Goal: Information Seeking & Learning: Learn about a topic

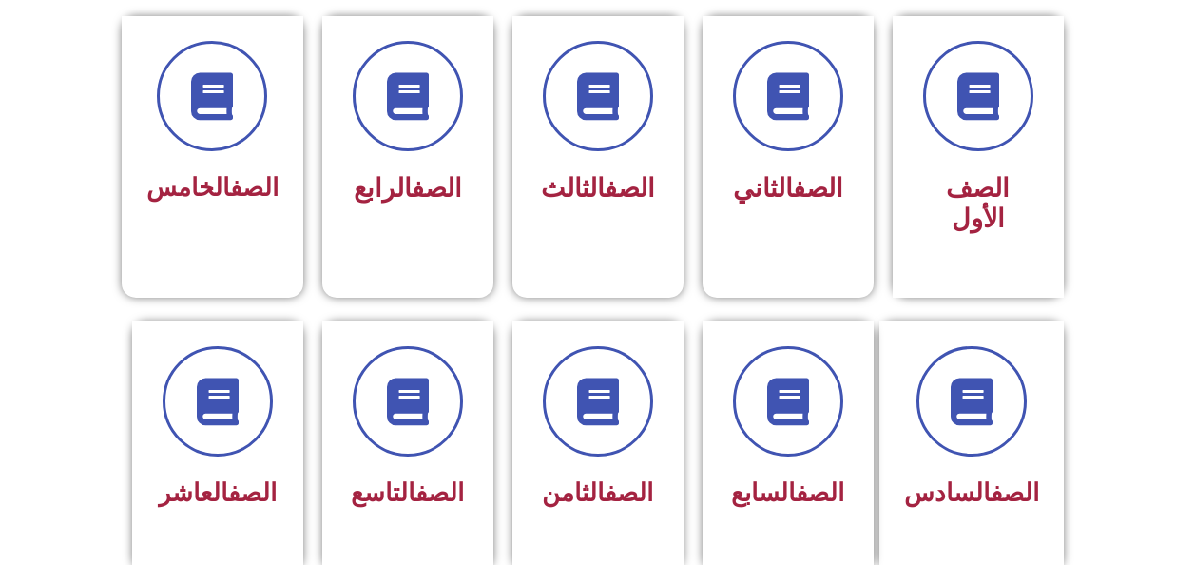
scroll to position [564, 0]
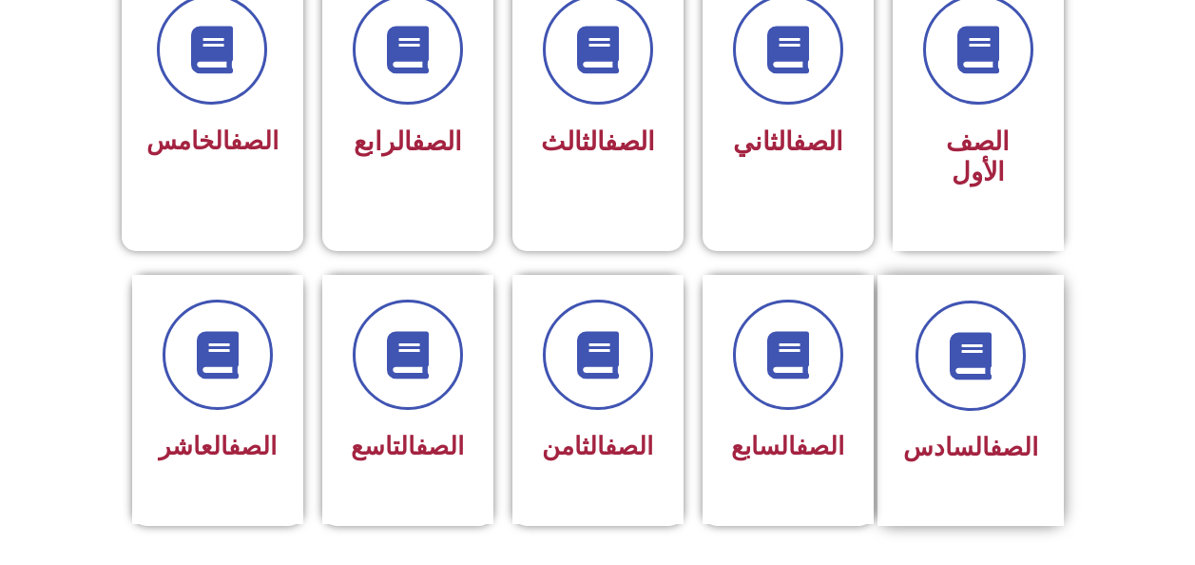
click at [1029, 433] on link "الصف" at bounding box center [1014, 447] width 48 height 29
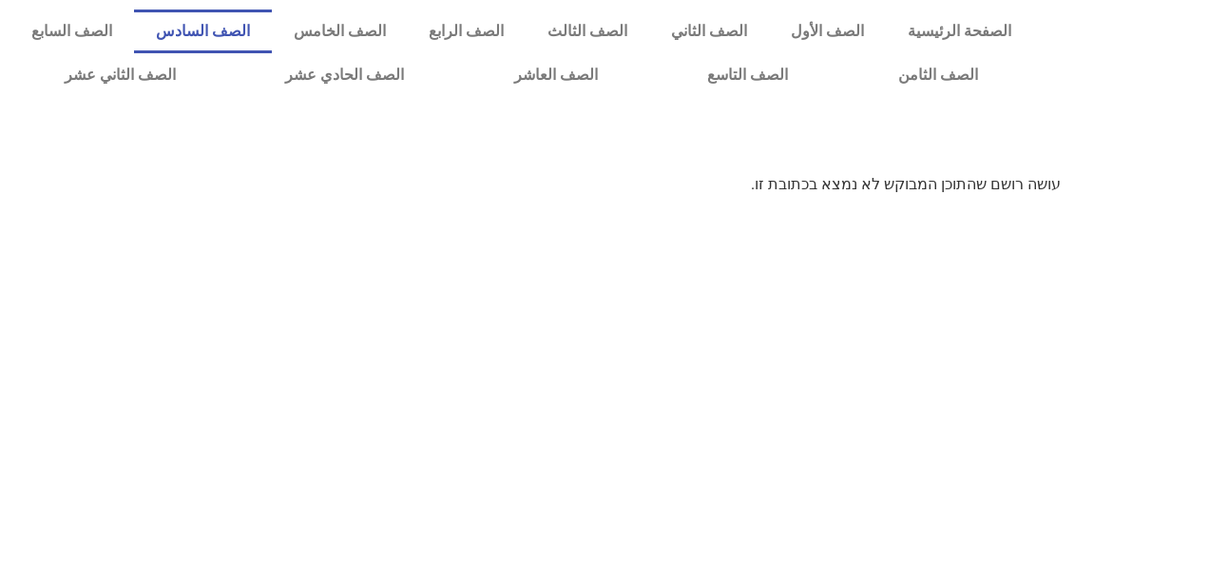
click at [272, 41] on link "الصف السادس" at bounding box center [203, 32] width 138 height 44
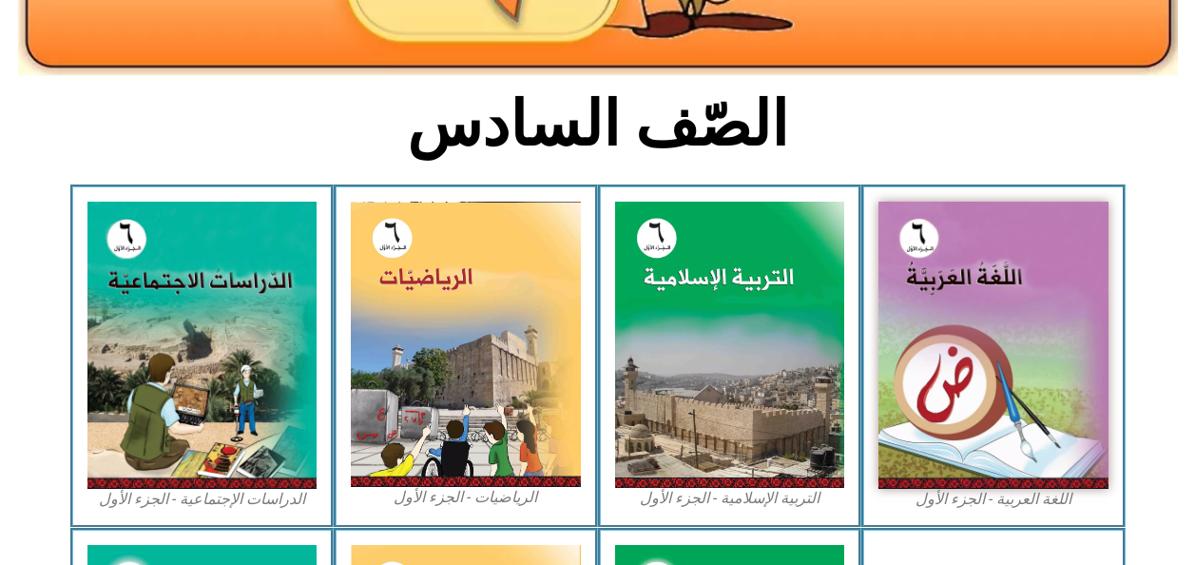
scroll to position [408, 0]
click at [500, 449] on img at bounding box center [466, 344] width 230 height 285
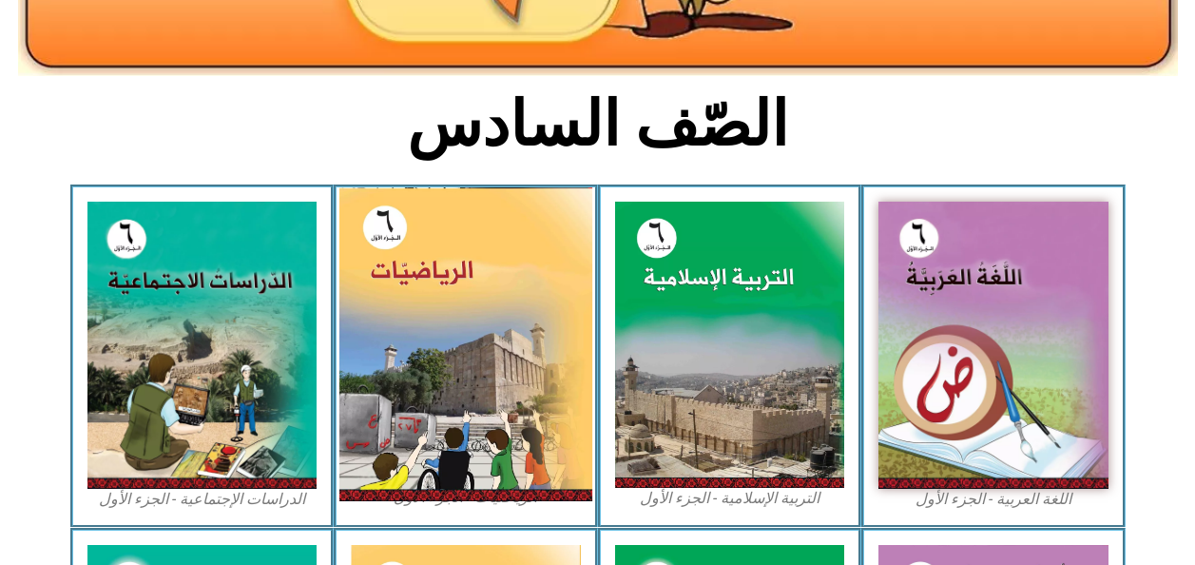
click at [541, 452] on img at bounding box center [465, 344] width 253 height 314
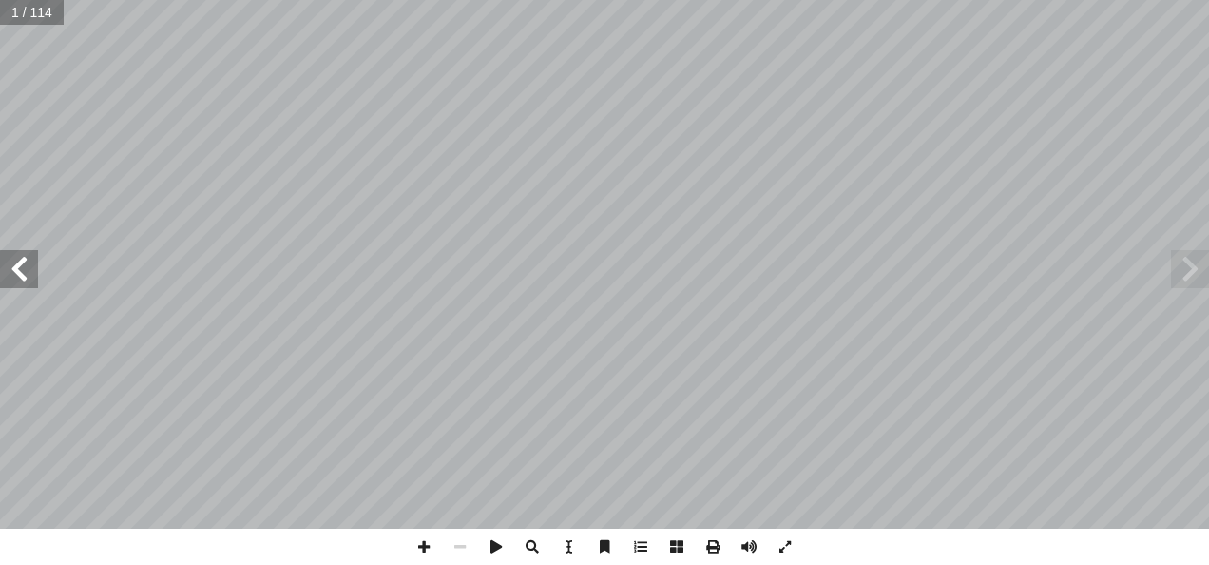
click at [25, 270] on span at bounding box center [19, 269] width 38 height 38
click at [18, 268] on span at bounding box center [19, 269] width 38 height 38
click at [15, 270] on span at bounding box center [19, 269] width 38 height 38
click at [16, 272] on span at bounding box center [19, 269] width 38 height 38
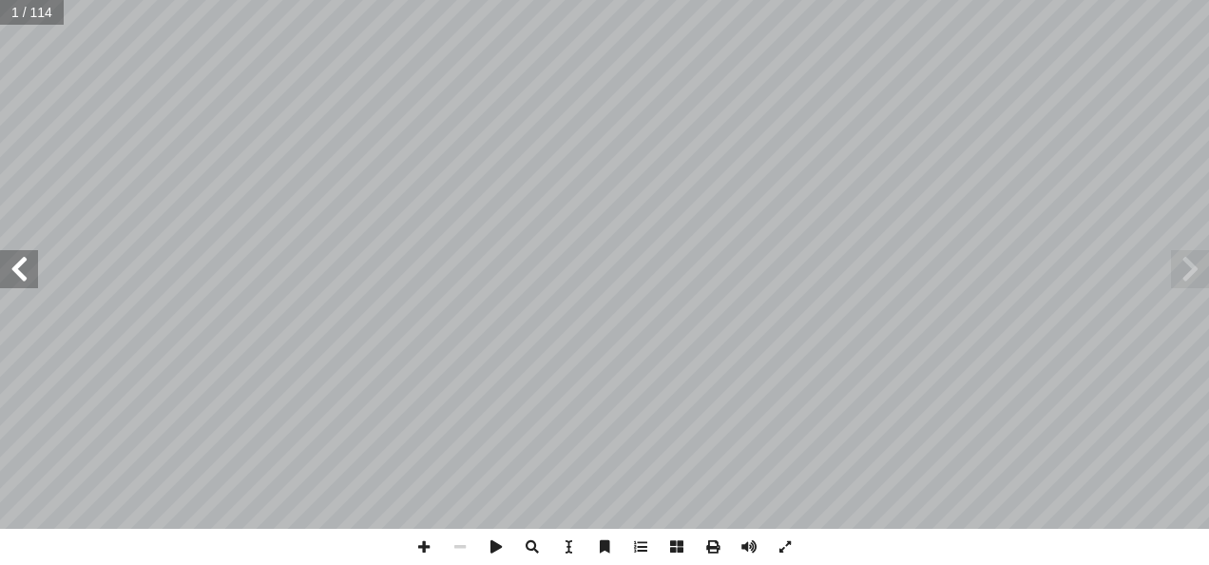
click at [22, 271] on span at bounding box center [19, 269] width 38 height 38
click at [25, 274] on span at bounding box center [19, 269] width 38 height 38
click at [29, 270] on span at bounding box center [19, 269] width 38 height 38
click at [21, 279] on span at bounding box center [19, 269] width 38 height 38
click at [19, 276] on span at bounding box center [19, 269] width 38 height 38
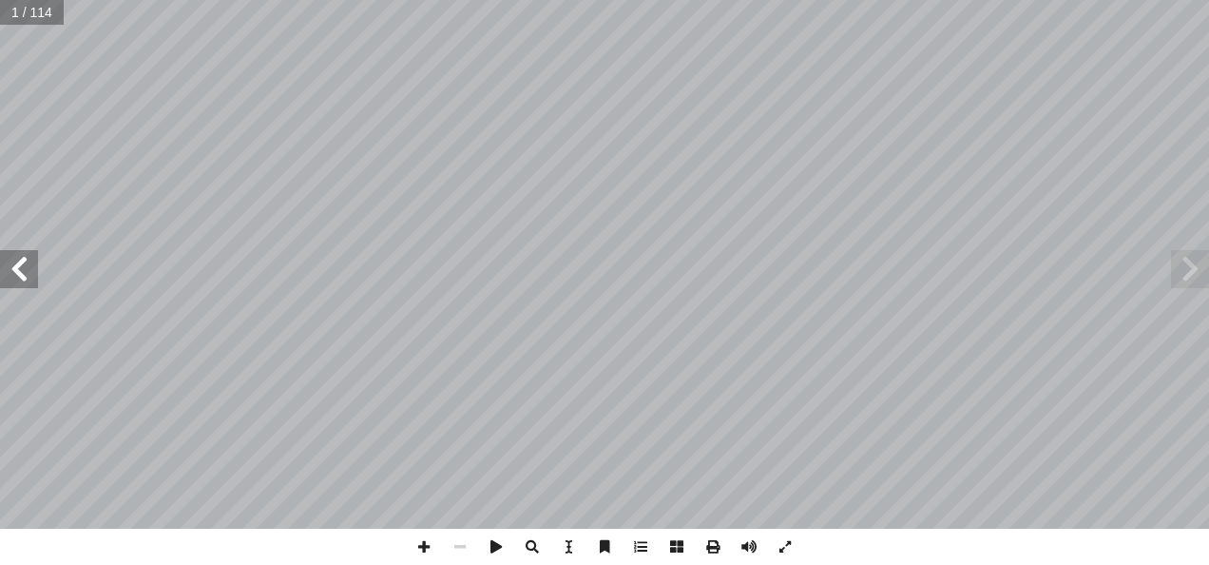
click at [25, 274] on span at bounding box center [19, 269] width 38 height 38
click at [28, 274] on span at bounding box center [19, 269] width 38 height 38
click at [24, 272] on span at bounding box center [19, 269] width 38 height 38
click at [20, 276] on span at bounding box center [19, 269] width 38 height 38
click at [21, 275] on span at bounding box center [19, 269] width 38 height 38
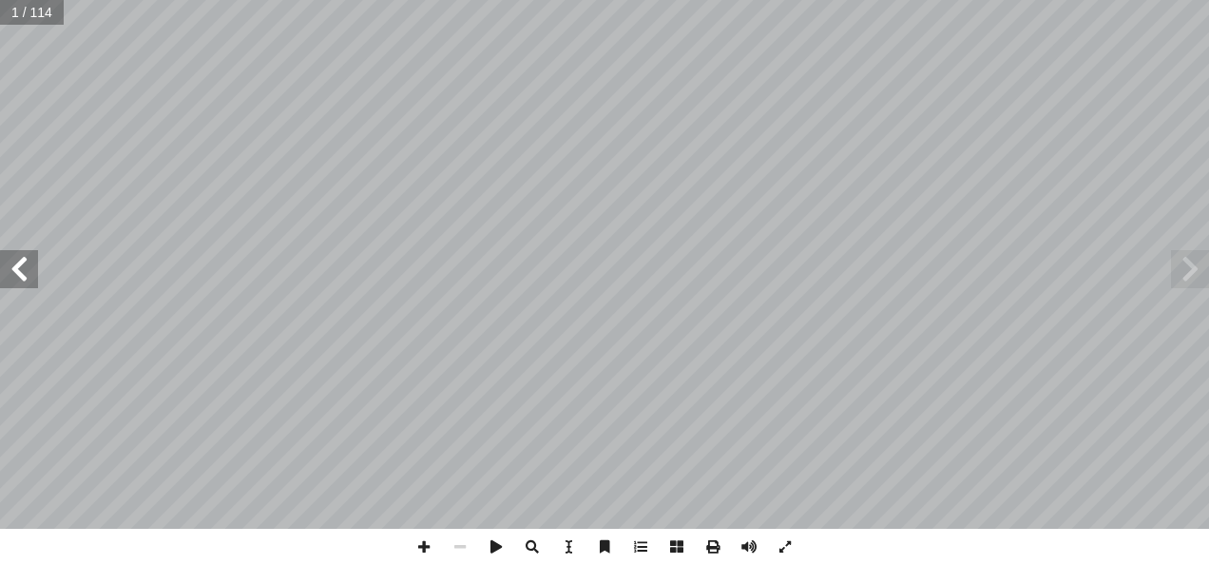
click at [23, 272] on span at bounding box center [19, 269] width 38 height 38
click at [24, 276] on span at bounding box center [19, 269] width 38 height 38
click at [26, 274] on span at bounding box center [19, 269] width 38 height 38
click at [29, 274] on span at bounding box center [19, 269] width 38 height 38
click at [30, 269] on span at bounding box center [19, 269] width 38 height 38
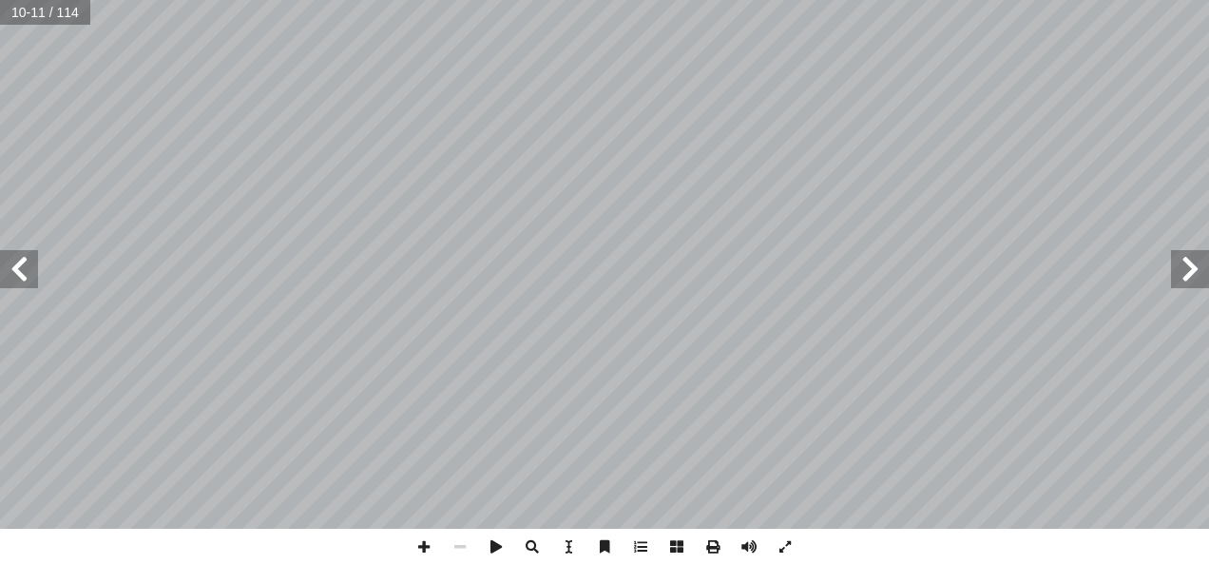
click at [30, 273] on span at bounding box center [19, 269] width 38 height 38
click at [30, 287] on span at bounding box center [19, 269] width 38 height 38
click at [1194, 260] on span at bounding box center [1190, 269] width 38 height 38
click at [1194, 275] on span at bounding box center [1190, 269] width 38 height 38
click at [1192, 276] on span at bounding box center [1190, 269] width 38 height 38
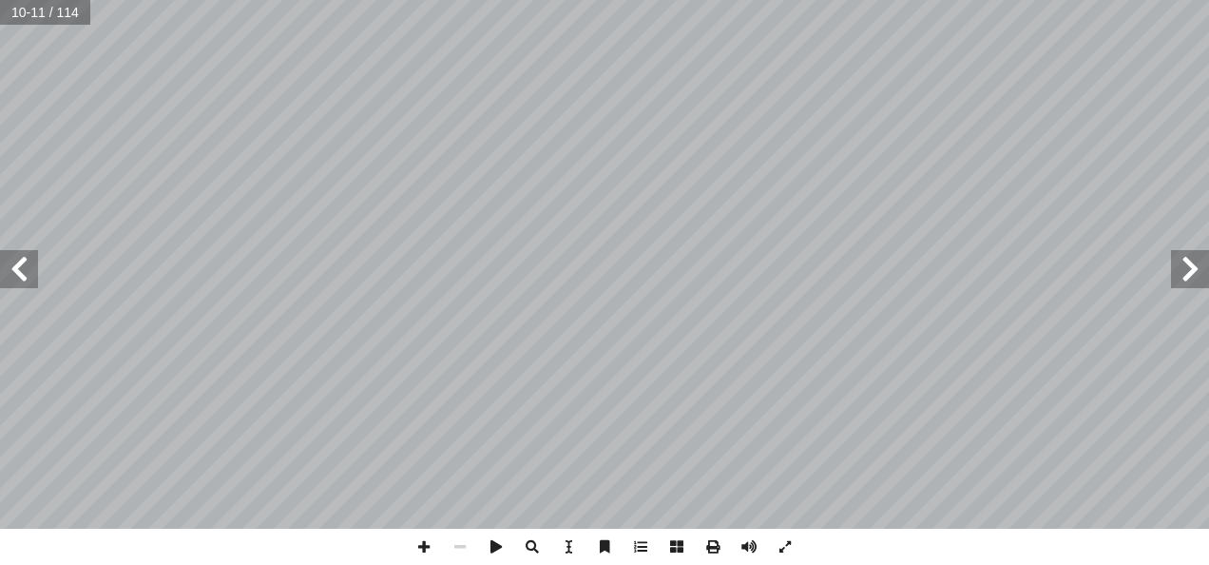
click at [1190, 273] on span at bounding box center [1190, 269] width 38 height 38
click at [1196, 274] on span at bounding box center [1190, 269] width 38 height 38
click at [27, 269] on span at bounding box center [19, 269] width 38 height 38
click at [26, 272] on span at bounding box center [19, 269] width 38 height 38
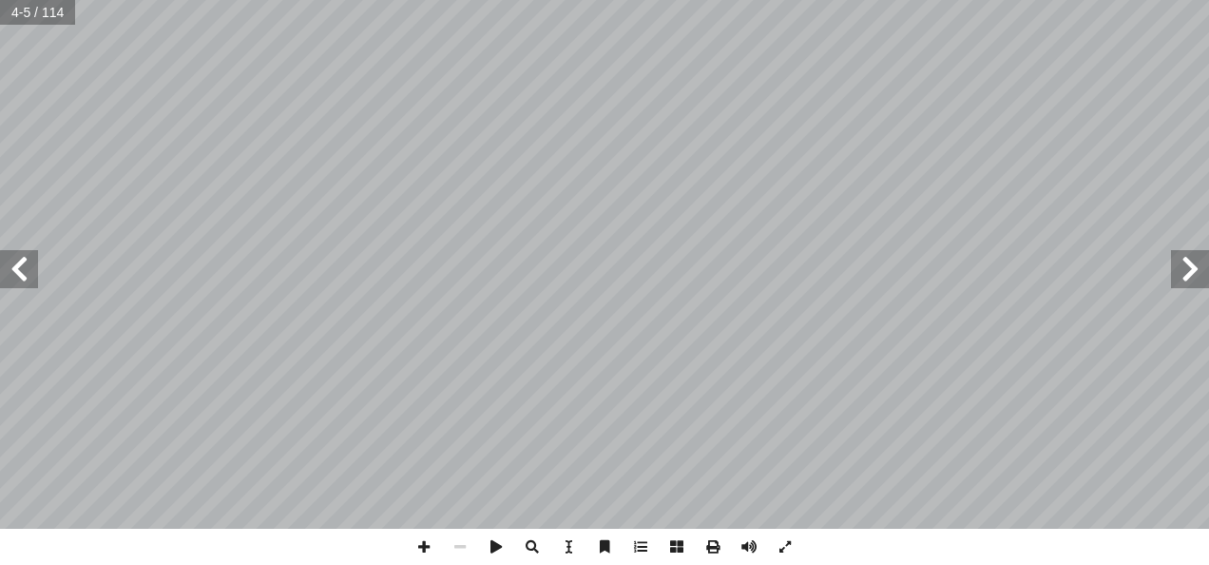
click at [24, 279] on span at bounding box center [19, 269] width 38 height 38
click at [22, 282] on span at bounding box center [19, 269] width 38 height 38
click at [19, 279] on span at bounding box center [19, 269] width 38 height 38
click at [17, 276] on span at bounding box center [19, 269] width 38 height 38
click at [14, 274] on span at bounding box center [19, 269] width 38 height 38
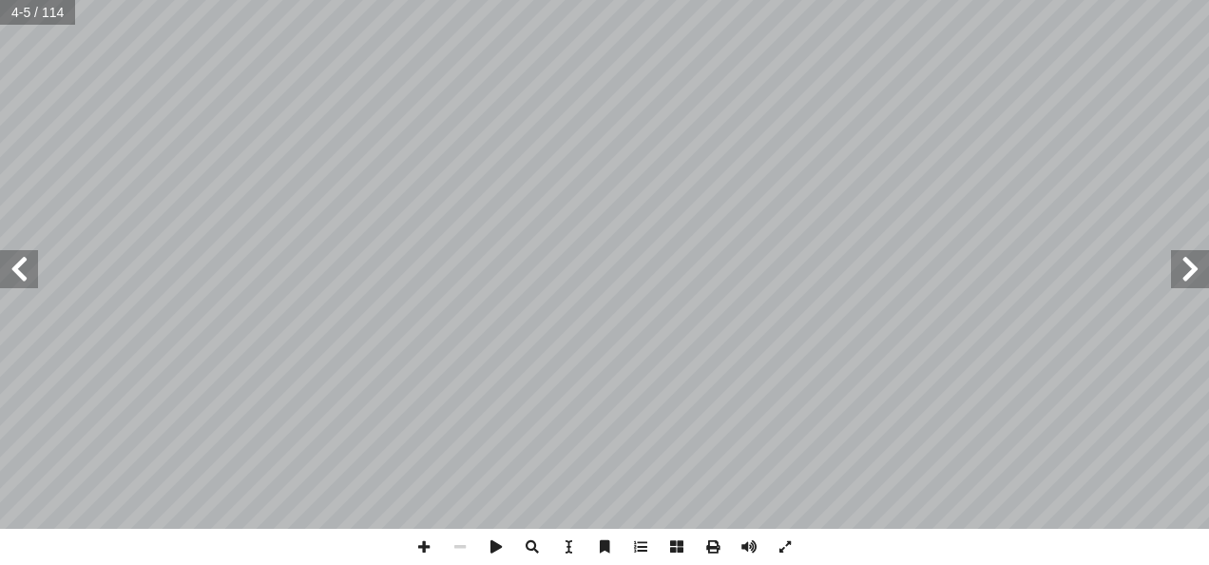
click at [9, 277] on span at bounding box center [19, 269] width 38 height 38
click at [8, 278] on span at bounding box center [19, 269] width 38 height 38
click at [7, 279] on span at bounding box center [19, 269] width 38 height 38
click at [10, 277] on span at bounding box center [19, 269] width 38 height 38
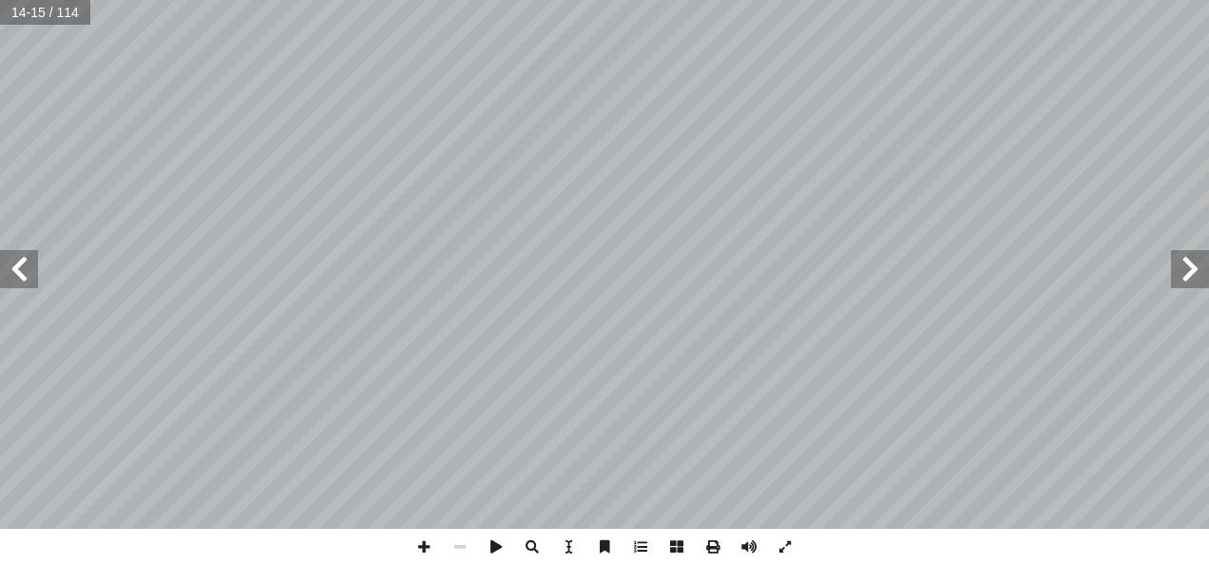
click at [10, 285] on span at bounding box center [19, 269] width 38 height 38
click at [18, 272] on span at bounding box center [19, 269] width 38 height 38
click at [24, 273] on span at bounding box center [19, 269] width 38 height 38
click at [23, 275] on span at bounding box center [19, 269] width 38 height 38
